Goal: Task Accomplishment & Management: Manage account settings

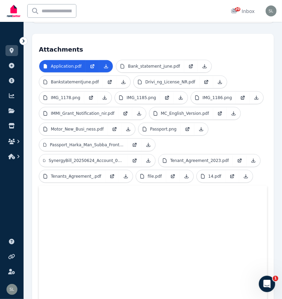
scroll to position [192, 0]
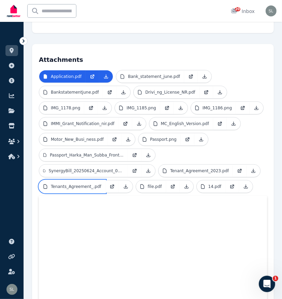
drag, startPoint x: 84, startPoint y: 185, endPoint x: 60, endPoint y: 183, distance: 24.0
click at [60, 184] on p "Tenants_Agreement_.pdf" at bounding box center [76, 186] width 51 height 5
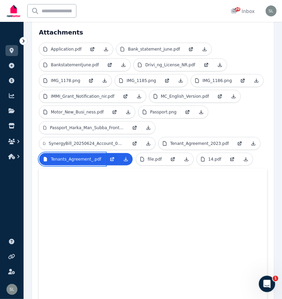
scroll to position [218, 0]
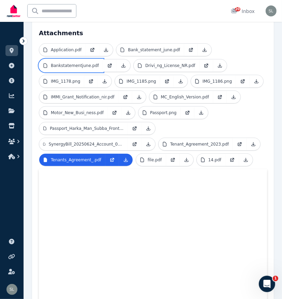
click at [63, 66] on p "Bankstatementjune.pdf" at bounding box center [75, 65] width 48 height 5
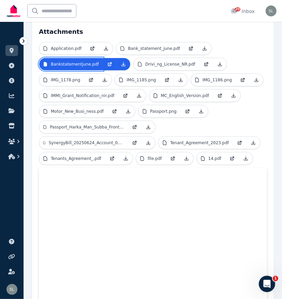
scroll to position [217, 0]
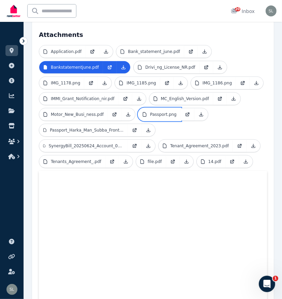
click at [156, 112] on p "Passport.png" at bounding box center [163, 114] width 27 height 5
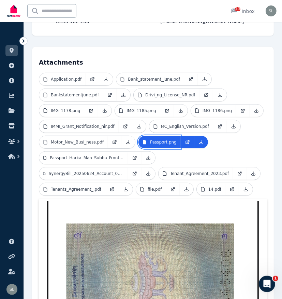
scroll to position [187, 0]
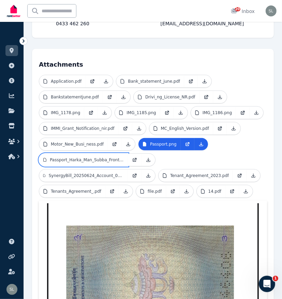
click at [85, 159] on p "Passport_Harka_Man_Subba_Front_page.pdf" at bounding box center [87, 159] width 74 height 5
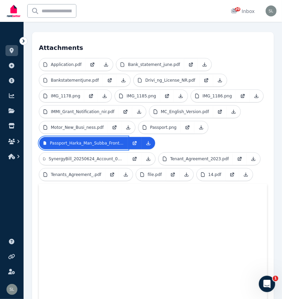
scroll to position [201, 0]
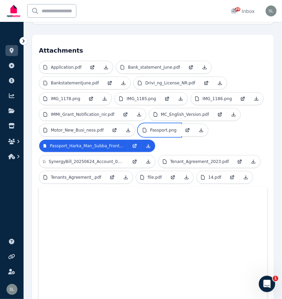
click at [156, 127] on p "Passport.png" at bounding box center [163, 129] width 27 height 5
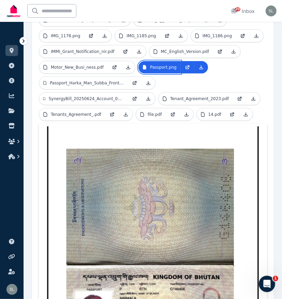
scroll to position [172, 0]
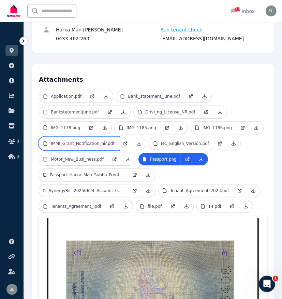
click at [98, 139] on link "IMMI_Grant_Notification_nir.pdf" at bounding box center [79, 143] width 80 height 12
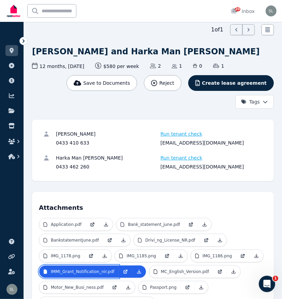
scroll to position [0, 0]
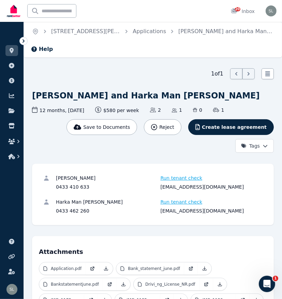
click at [88, 30] on link "[STREET_ADDRESS][PERSON_NAME]" at bounding box center [101, 31] width 100 height 6
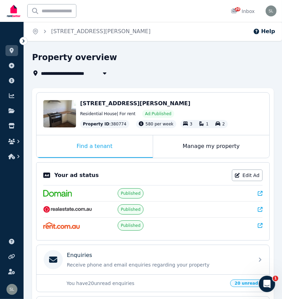
click at [102, 145] on div "Find a tenant" at bounding box center [95, 146] width 116 height 23
click at [101, 145] on div "Find a tenant" at bounding box center [95, 146] width 116 height 23
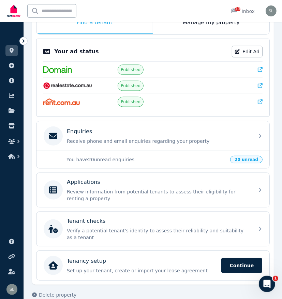
scroll to position [124, 0]
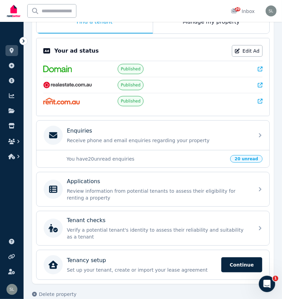
click at [137, 137] on p "Receive phone and email enquiries regarding your property" at bounding box center [158, 140] width 183 height 7
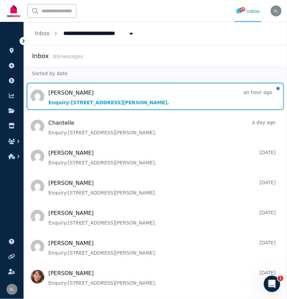
click at [132, 97] on span "Message list" at bounding box center [155, 96] width 263 height 27
